Goal: Task Accomplishment & Management: Manage account settings

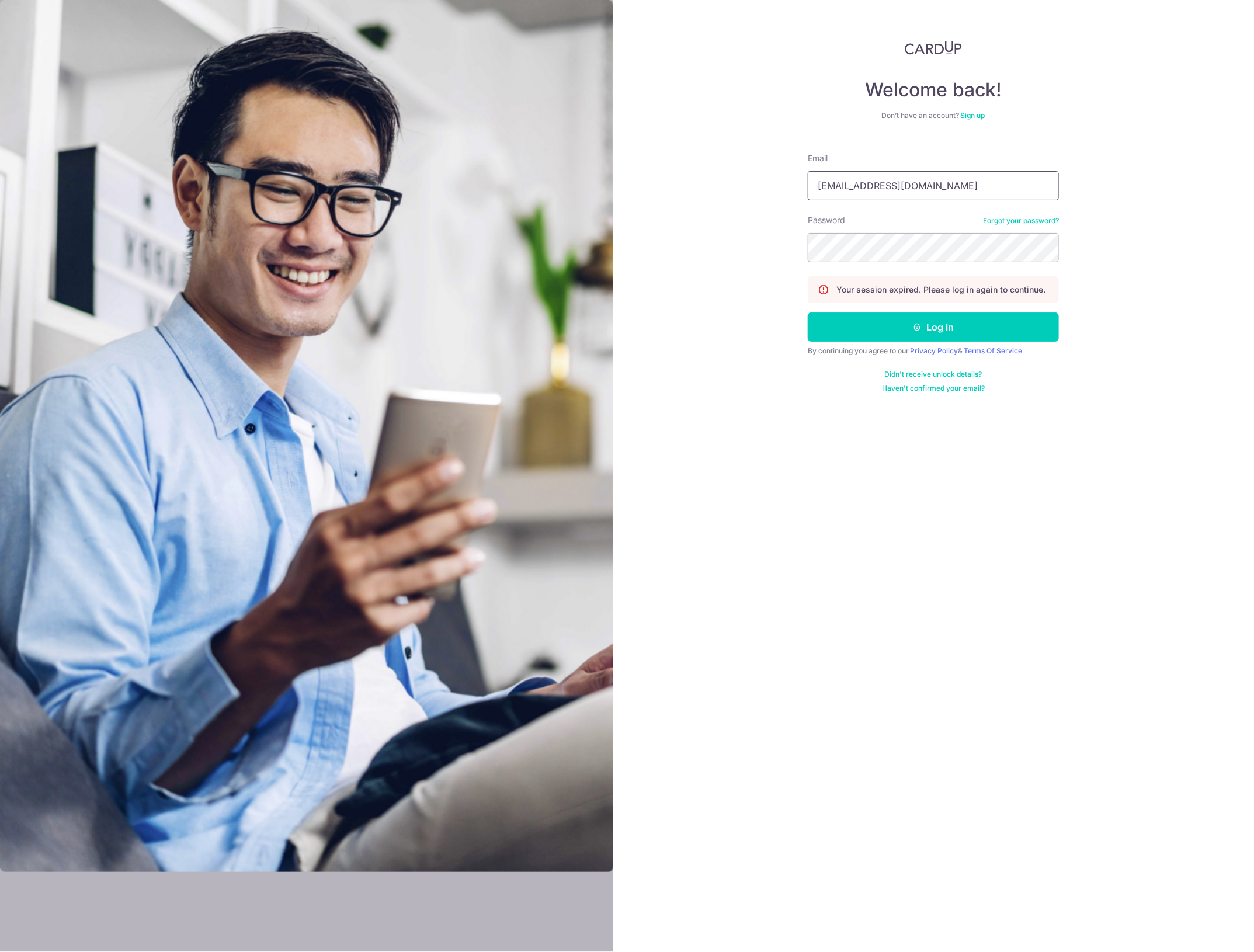
click at [929, 184] on input "waynequek@gmail.com" at bounding box center [933, 186] width 251 height 29
type input "Xcelapt@gmail.com"
click at [932, 325] on button "Log in" at bounding box center [933, 327] width 251 height 29
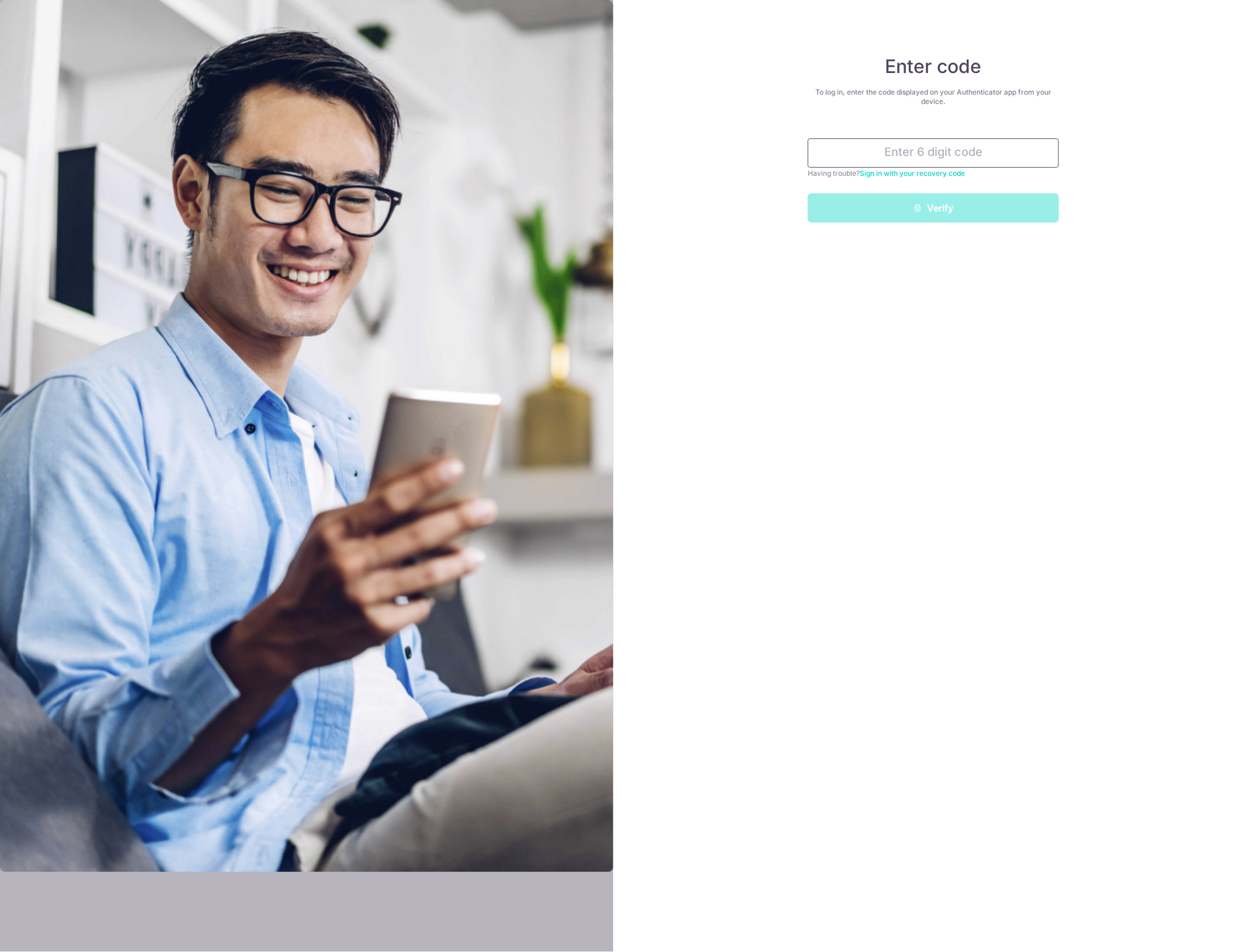
click at [911, 153] on input "text" at bounding box center [933, 153] width 251 height 29
type input "129521"
click at [808, 193] on button "Verify" at bounding box center [933, 208] width 251 height 29
